Goal: Register for event/course

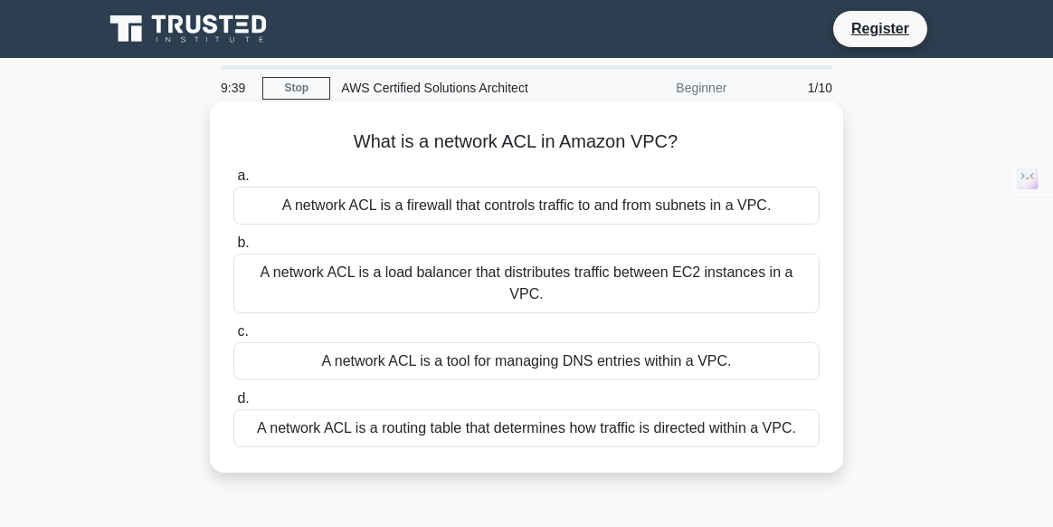
click at [494, 409] on div "A network ACL is a routing table that determines how traffic is directed within…" at bounding box center [526, 428] width 586 height 38
click at [233, 404] on input "d. A network ACL is a routing table that determines how traffic is directed wit…" at bounding box center [233, 399] width 0 height 12
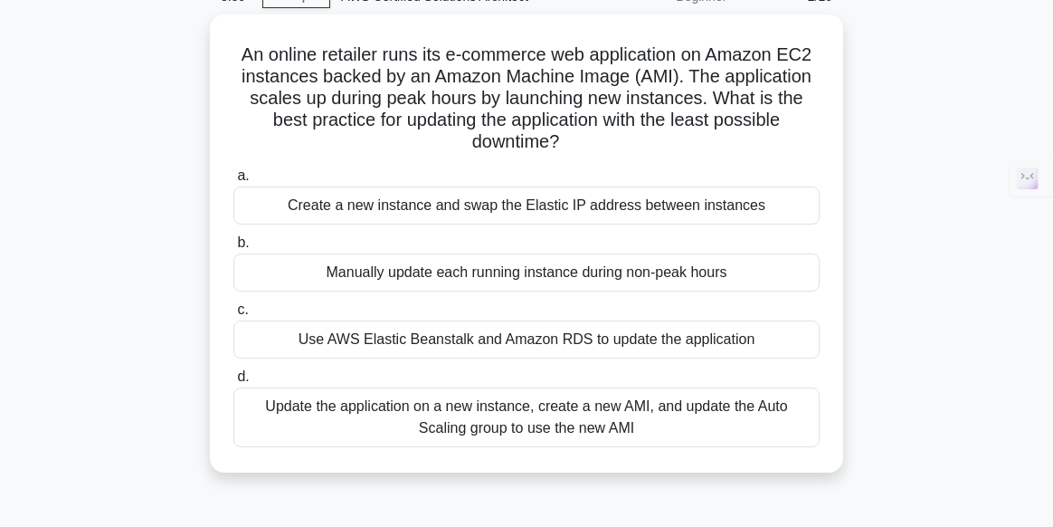
scroll to position [109, 0]
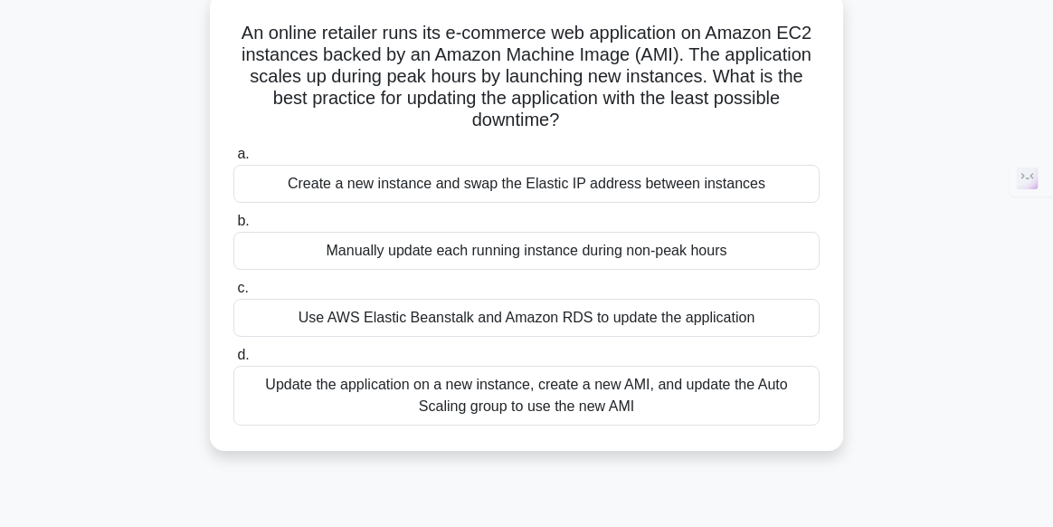
click at [535, 394] on div "Update the application on a new instance, create a new AMI, and update the Auto…" at bounding box center [526, 396] width 586 height 60
click at [233, 361] on input "d. Update the application on a new instance, create a new AMI, and update the A…" at bounding box center [233, 355] width 0 height 12
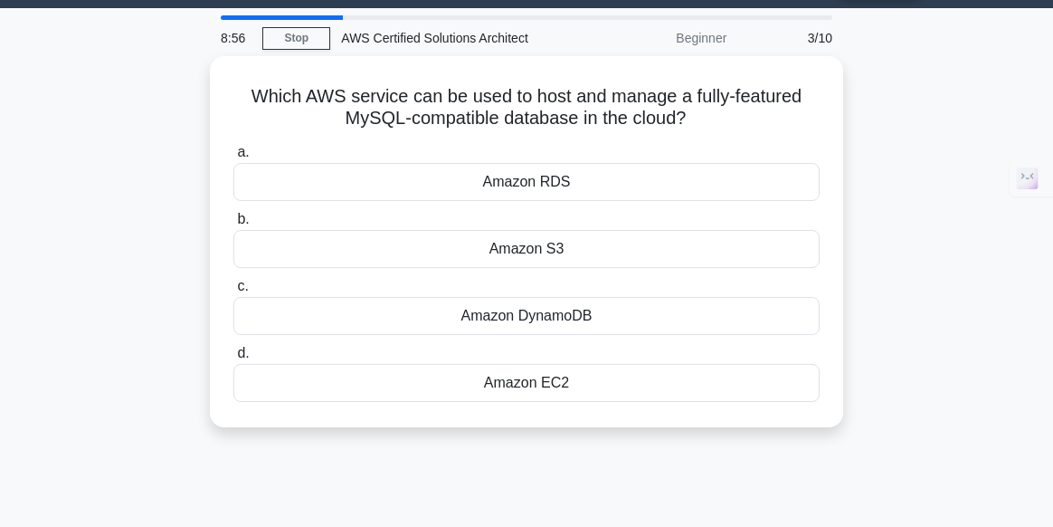
scroll to position [0, 0]
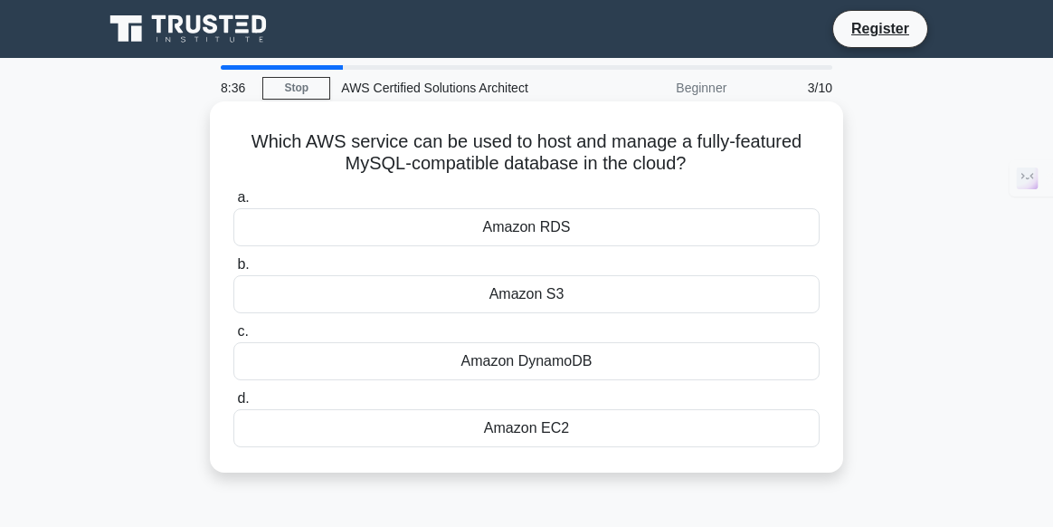
click at [537, 366] on div "Amazon DynamoDB" at bounding box center [526, 361] width 586 height 38
click at [233, 337] on input "c. Amazon DynamoDB" at bounding box center [233, 332] width 0 height 12
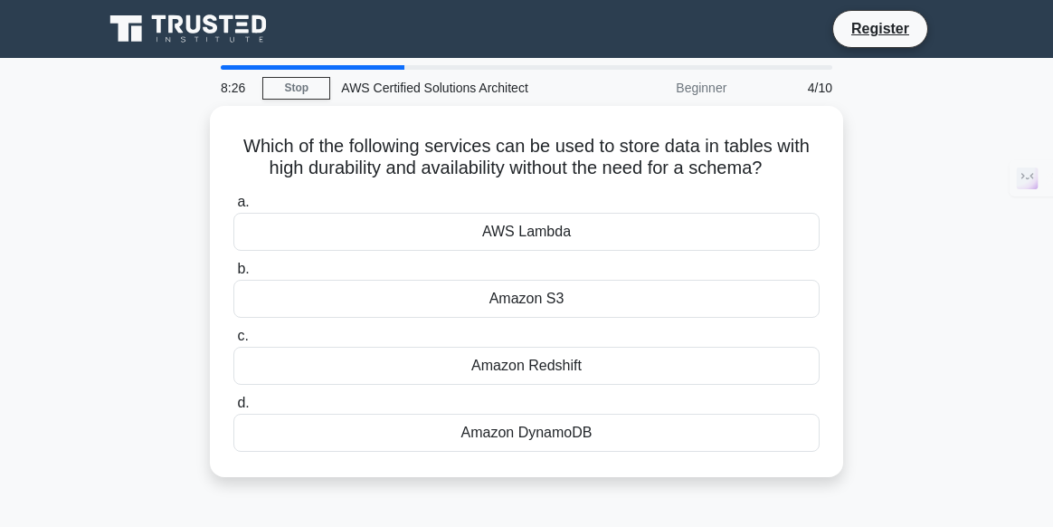
click at [537, 366] on div "Amazon Redshift" at bounding box center [526, 366] width 586 height 38
click at [233, 342] on input "c. Amazon Redshift" at bounding box center [233, 336] width 0 height 12
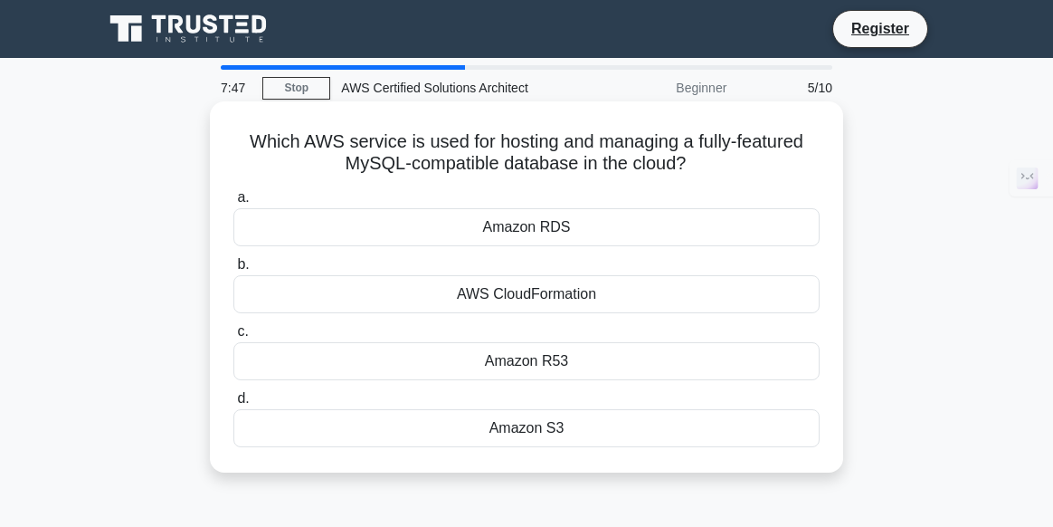
click at [540, 223] on div "Amazon RDS" at bounding box center [526, 227] width 586 height 38
click at [233, 204] on input "a. Amazon RDS" at bounding box center [233, 198] width 0 height 12
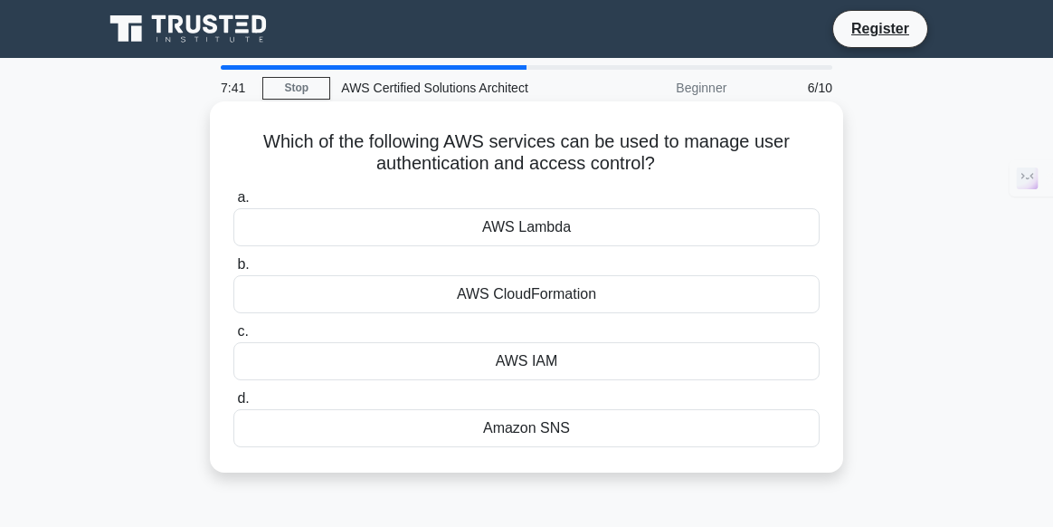
click at [524, 352] on div "AWS IAM" at bounding box center [526, 361] width 586 height 38
click at [233, 337] on input "c. AWS IAM" at bounding box center [233, 332] width 0 height 12
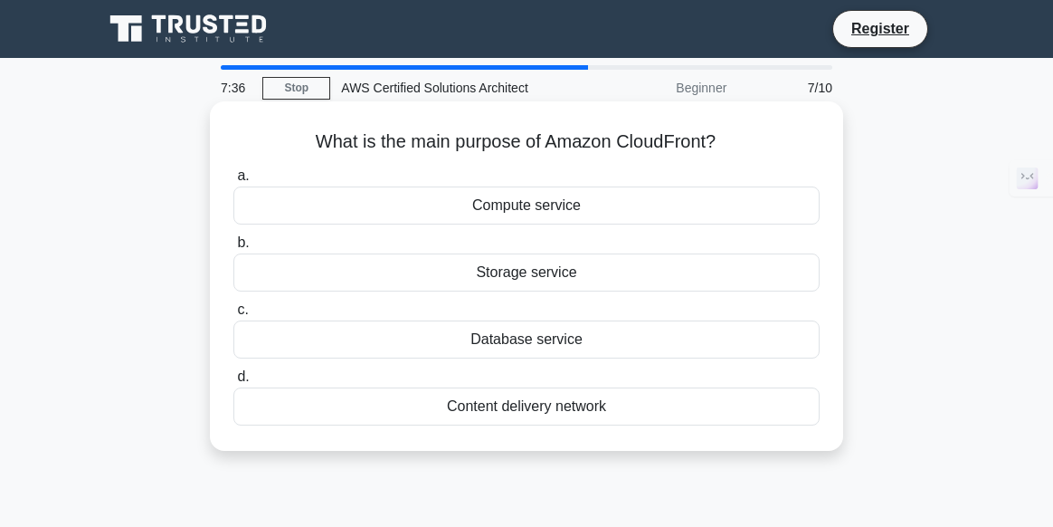
click at [553, 404] on div "Content delivery network" at bounding box center [526, 406] width 586 height 38
click at [233, 383] on input "d. Content delivery network" at bounding box center [233, 377] width 0 height 12
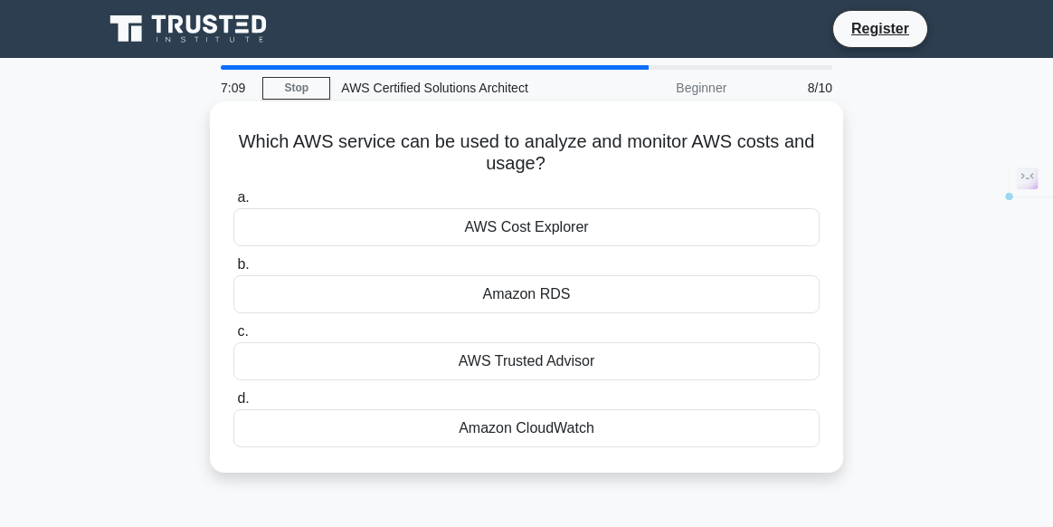
drag, startPoint x: 537, startPoint y: 157, endPoint x: 229, endPoint y: 141, distance: 308.9
click at [229, 141] on div "Which AWS service can be used to analyze and monitor AWS costs and usage? .spin…" at bounding box center [526, 287] width 619 height 356
copy h5 "Which AWS service can be used to analyze and monitor AWS costs and usage?"
click at [652, 225] on div "AWS Cost Explorer" at bounding box center [526, 227] width 586 height 38
click at [233, 204] on input "a. AWS Cost Explorer" at bounding box center [233, 198] width 0 height 12
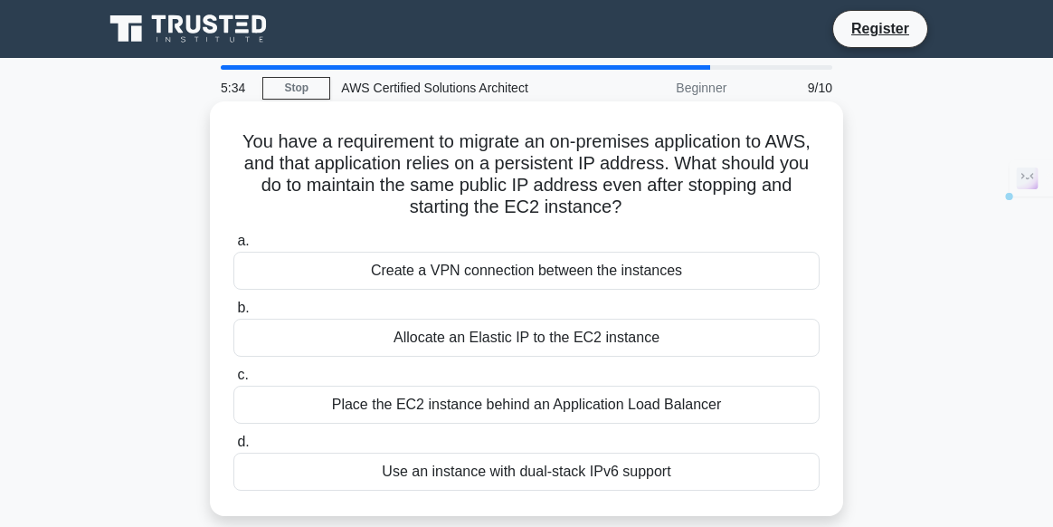
drag, startPoint x: 632, startPoint y: 213, endPoint x: 222, endPoint y: 141, distance: 416.0
click at [222, 141] on div "You have a requirement to migrate an on-premises application to AWS, and that a…" at bounding box center [526, 309] width 619 height 400
copy h5 "You have a requirement to migrate an on-premises application to AWS, and that a…"
click at [576, 347] on div "Allocate an Elastic IP to the EC2 instance" at bounding box center [526, 337] width 586 height 38
click at [233, 314] on input "b. Allocate an Elastic IP to the EC2 instance" at bounding box center [233, 308] width 0 height 12
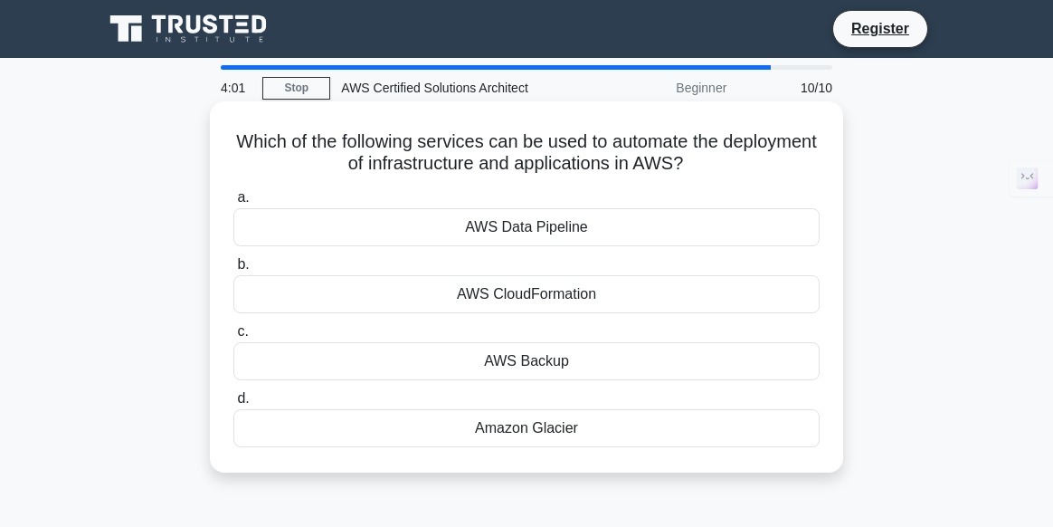
click at [504, 300] on div "AWS CloudFormation" at bounding box center [526, 294] width 586 height 38
click at [233, 271] on input "b. AWS CloudFormation" at bounding box center [233, 265] width 0 height 12
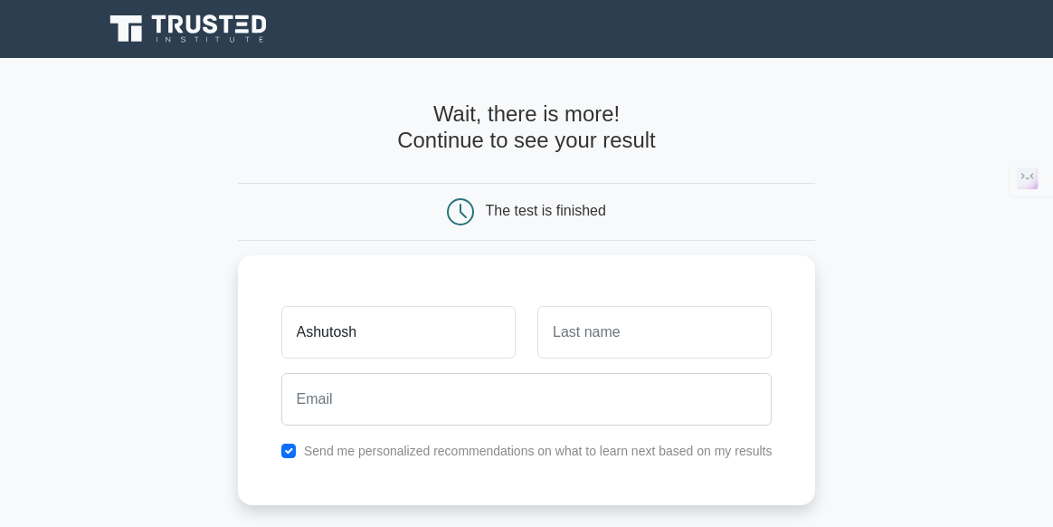
type input "Ashutosh"
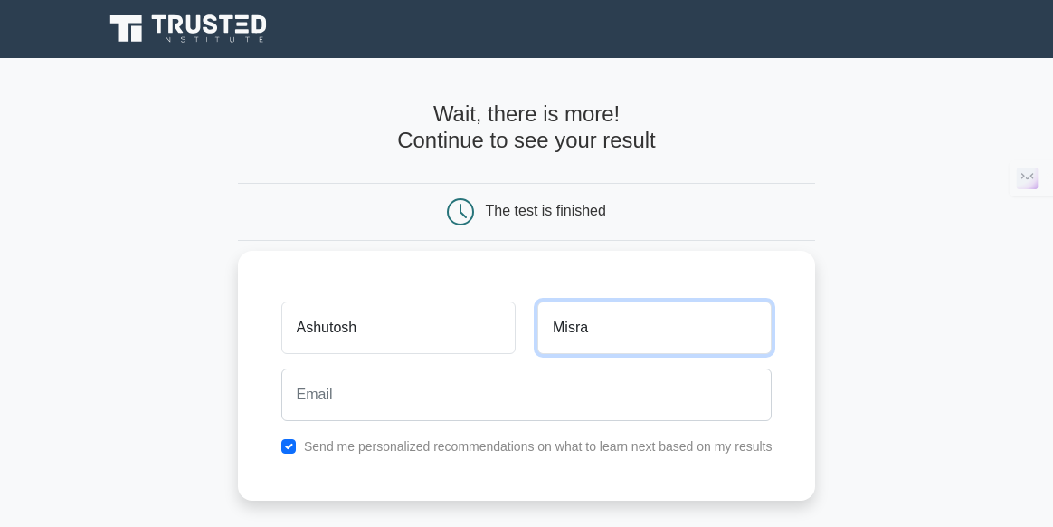
type input "Misra"
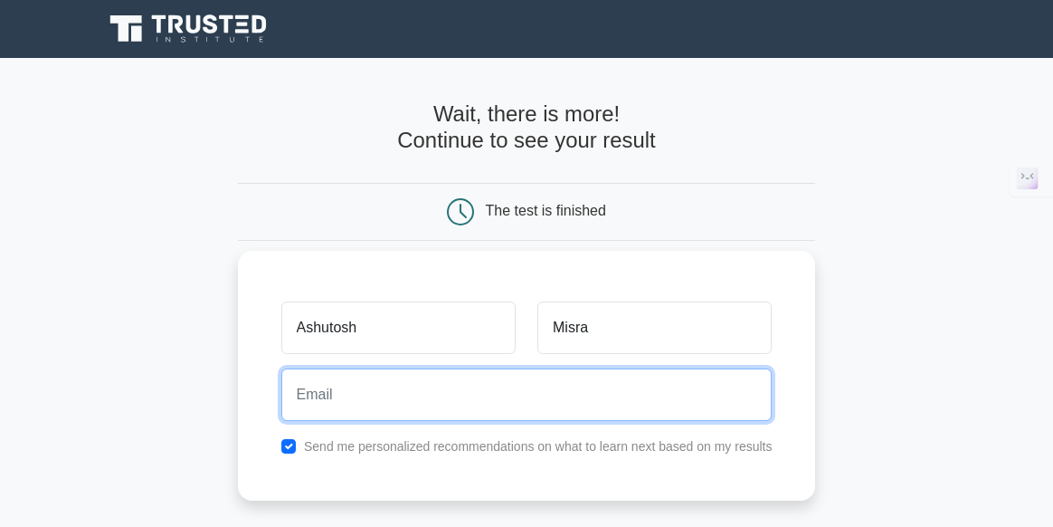
click at [542, 392] on input "email" at bounding box center [526, 394] width 491 height 52
click at [369, 392] on input "[PERSON_NAME].2712"[DOMAIN_NAME]" at bounding box center [526, 394] width 491 height 52
type input "[PERSON_NAME][EMAIL_ADDRESS][DOMAIN_NAME]"
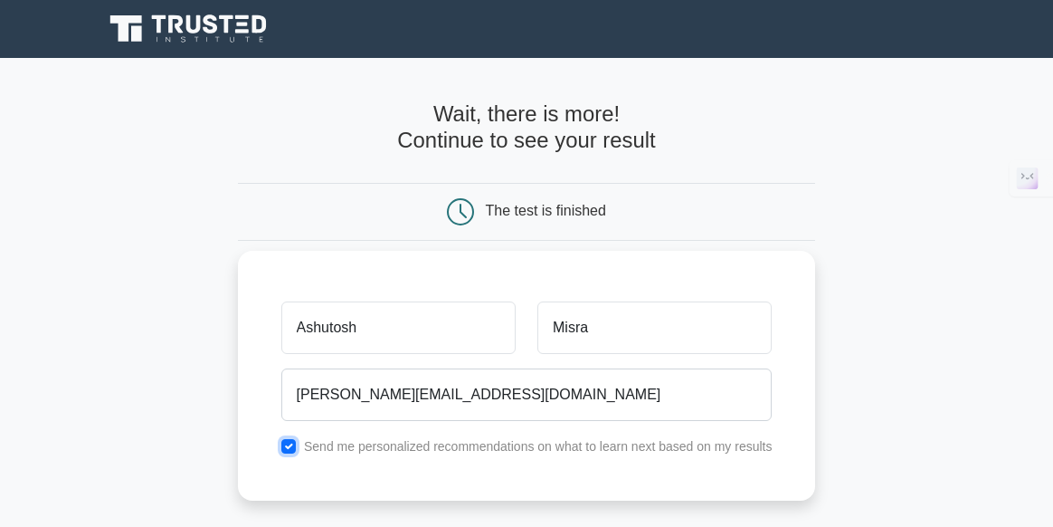
click at [281, 442] on input "checkbox" at bounding box center [288, 446] width 14 height 14
checkbox input "false"
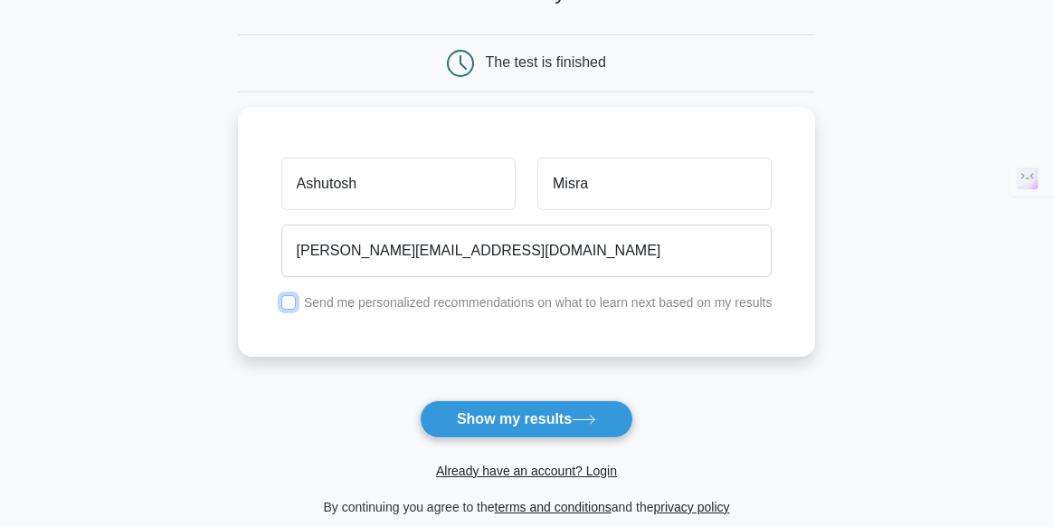
scroll to position [150, 0]
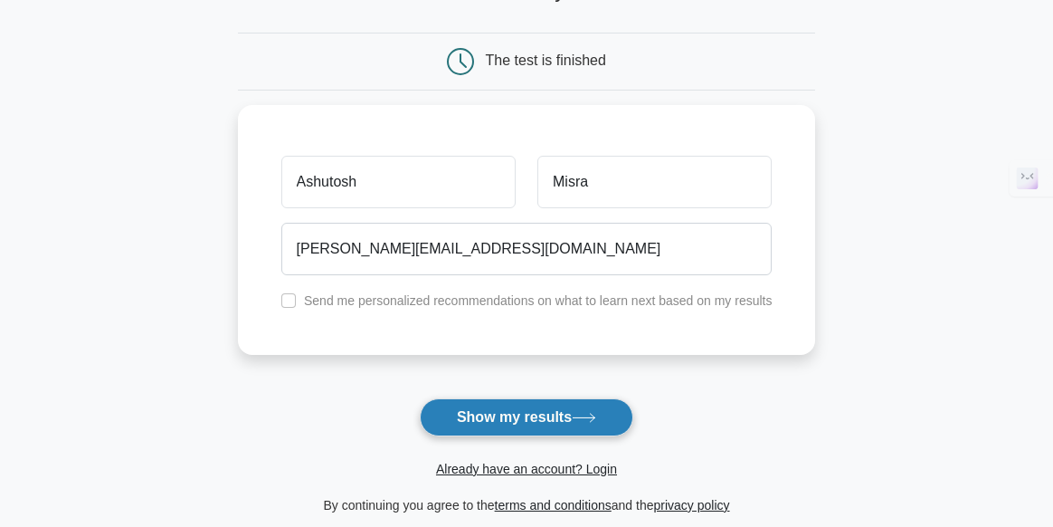
click at [522, 417] on button "Show my results" at bounding box center [527, 417] width 214 height 38
